Goal: Check status: Check status

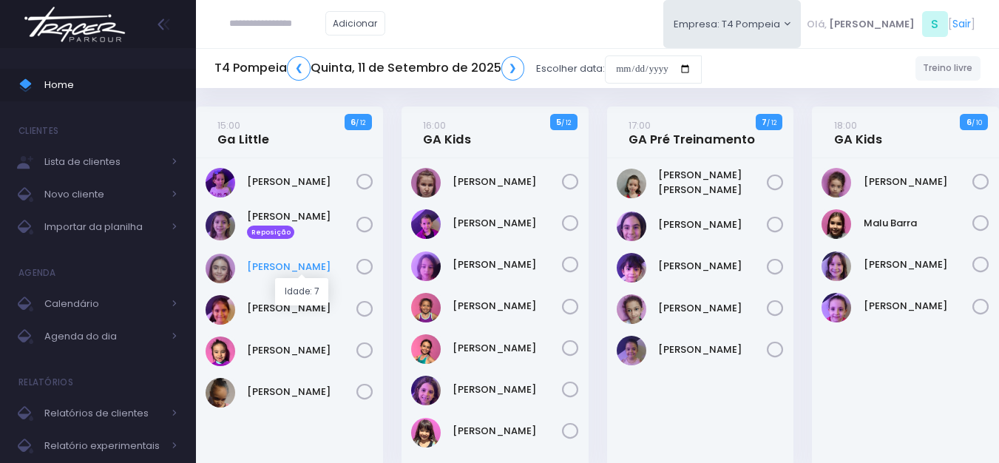
click at [315, 264] on link "[PERSON_NAME]" at bounding box center [301, 266] width 109 height 15
click at [290, 354] on link "[PERSON_NAME]" at bounding box center [301, 350] width 109 height 15
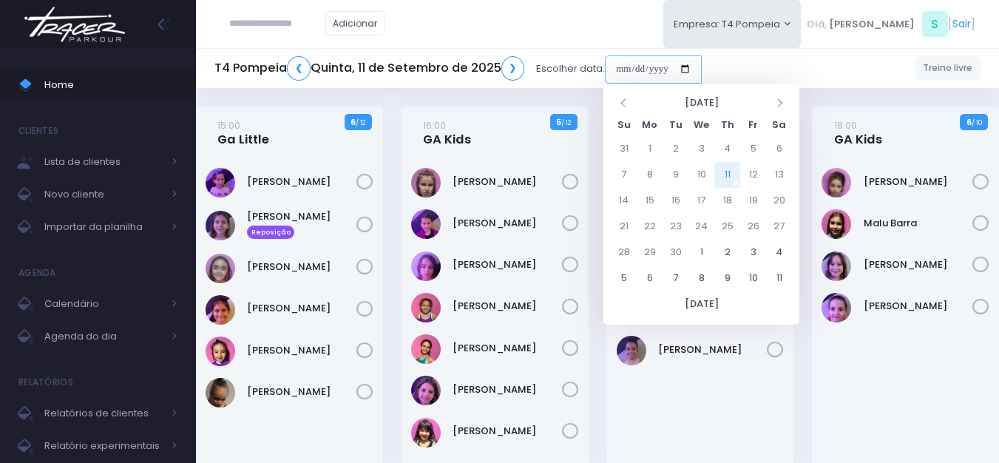
click at [656, 69] on input "date" at bounding box center [653, 69] width 97 height 28
click at [651, 203] on td "15" at bounding box center [649, 201] width 26 height 26
type input "**********"
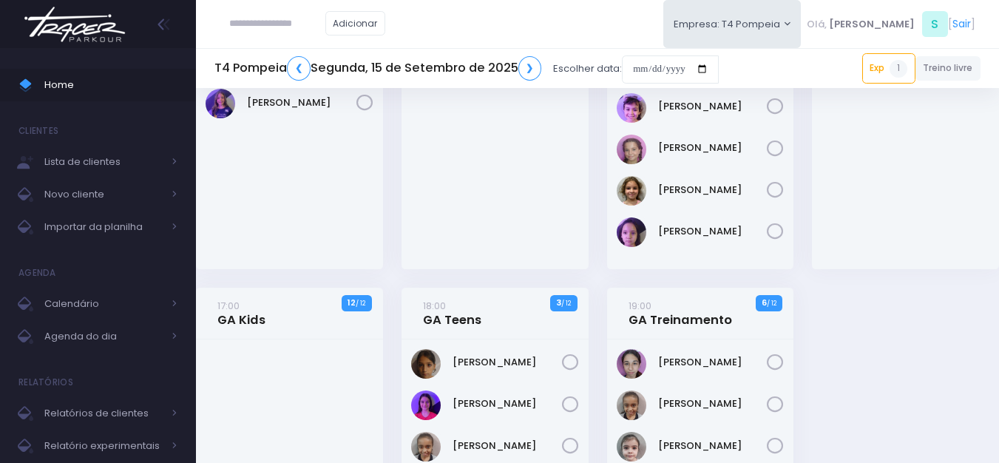
scroll to position [296, 0]
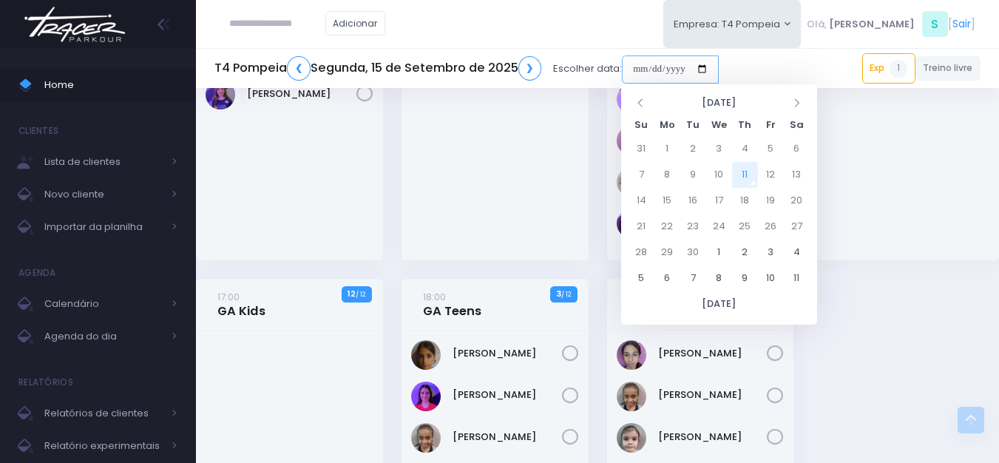
click at [650, 70] on input "date" at bounding box center [670, 69] width 97 height 28
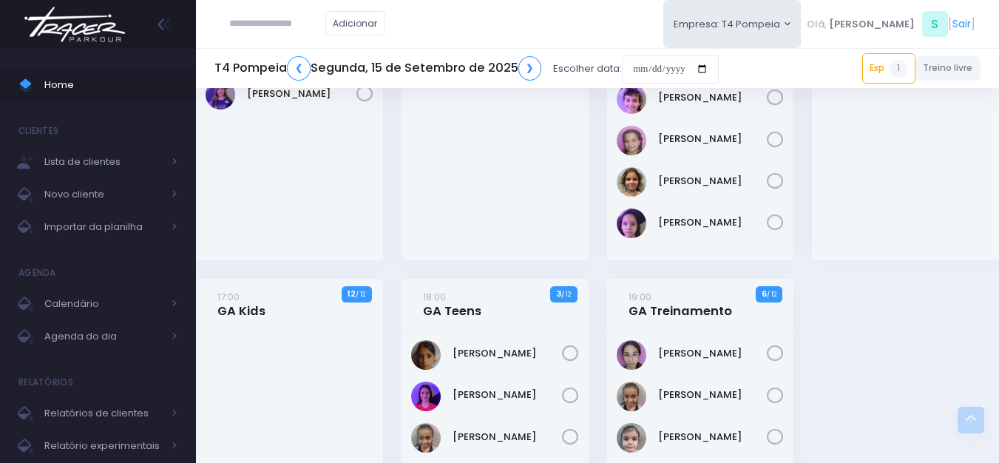
click at [503, 191] on div "[PERSON_NAME]" at bounding box center [494, 62] width 187 height 398
